Goal: Find specific page/section: Find specific page/section

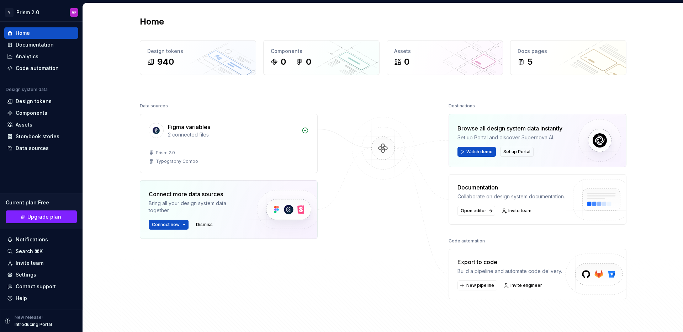
click at [112, 56] on div "Home Design tokens 940 Components 0 0 Assets 0 Docs pages 5 Data sources Figma …" at bounding box center [383, 172] width 600 height 339
click at [30, 9] on html "V Prism 2.0 AF Home Documentation Analytics Code automation Design system data …" at bounding box center [341, 166] width 683 height 332
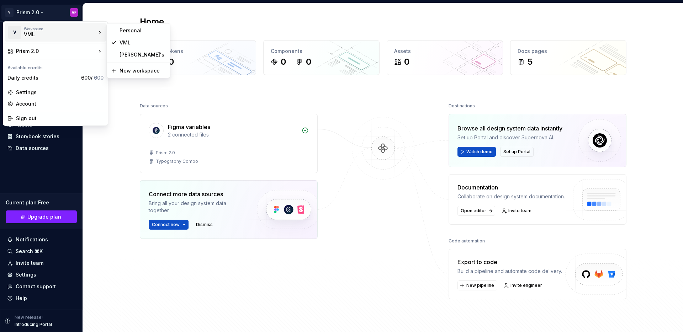
click at [123, 114] on html "V Prism 2.0 AF Home Documentation Analytics Code automation Design system data …" at bounding box center [341, 166] width 683 height 332
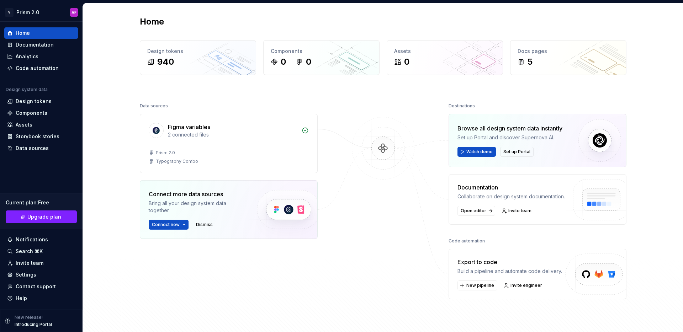
click at [92, 201] on div "Home Design tokens 940 Components 0 0 Assets 0 Docs pages 5 Data sources Figma …" at bounding box center [383, 172] width 600 height 339
click at [137, 96] on div "Home Design tokens 940 Components 0 0 Assets 0 Docs pages 5 Data sources Figma …" at bounding box center [383, 172] width 512 height 338
click at [31, 12] on html "V Prism 2.0 AF Home Documentation Analytics Code automation Design system data …" at bounding box center [341, 166] width 683 height 332
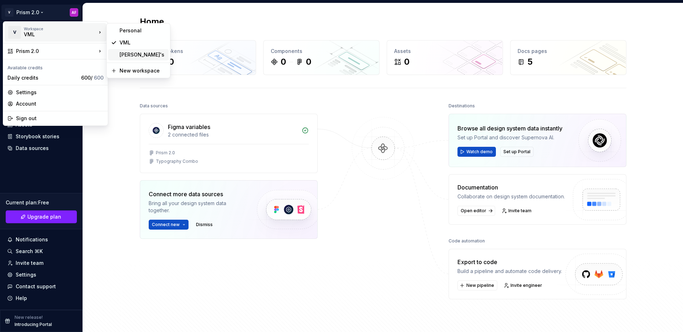
click at [129, 57] on div "[PERSON_NAME]'s" at bounding box center [143, 54] width 46 height 7
